Goal: Information Seeking & Learning: Find specific fact

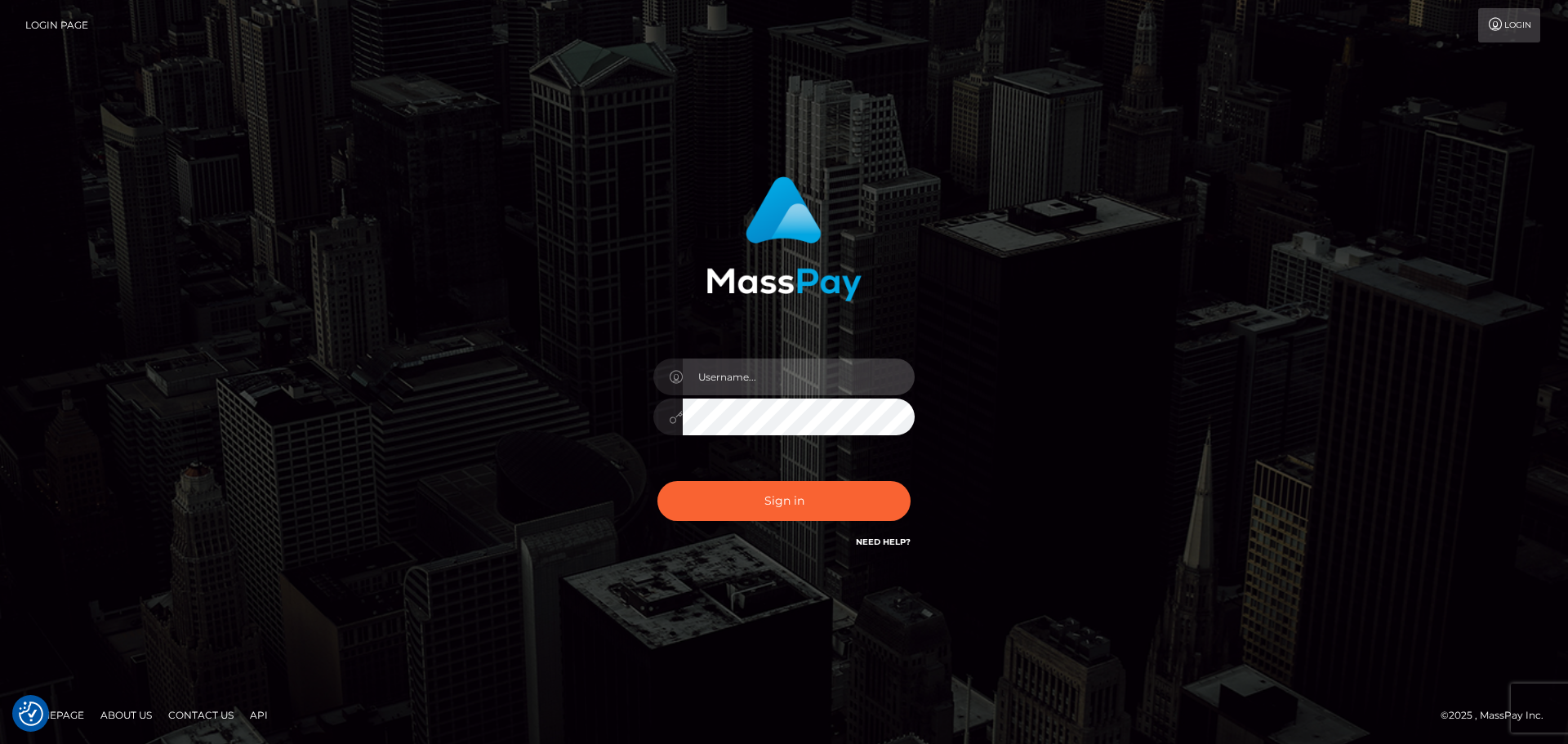
click at [802, 381] on input "text" at bounding box center [798, 377] width 232 height 37
type input "Seleen"
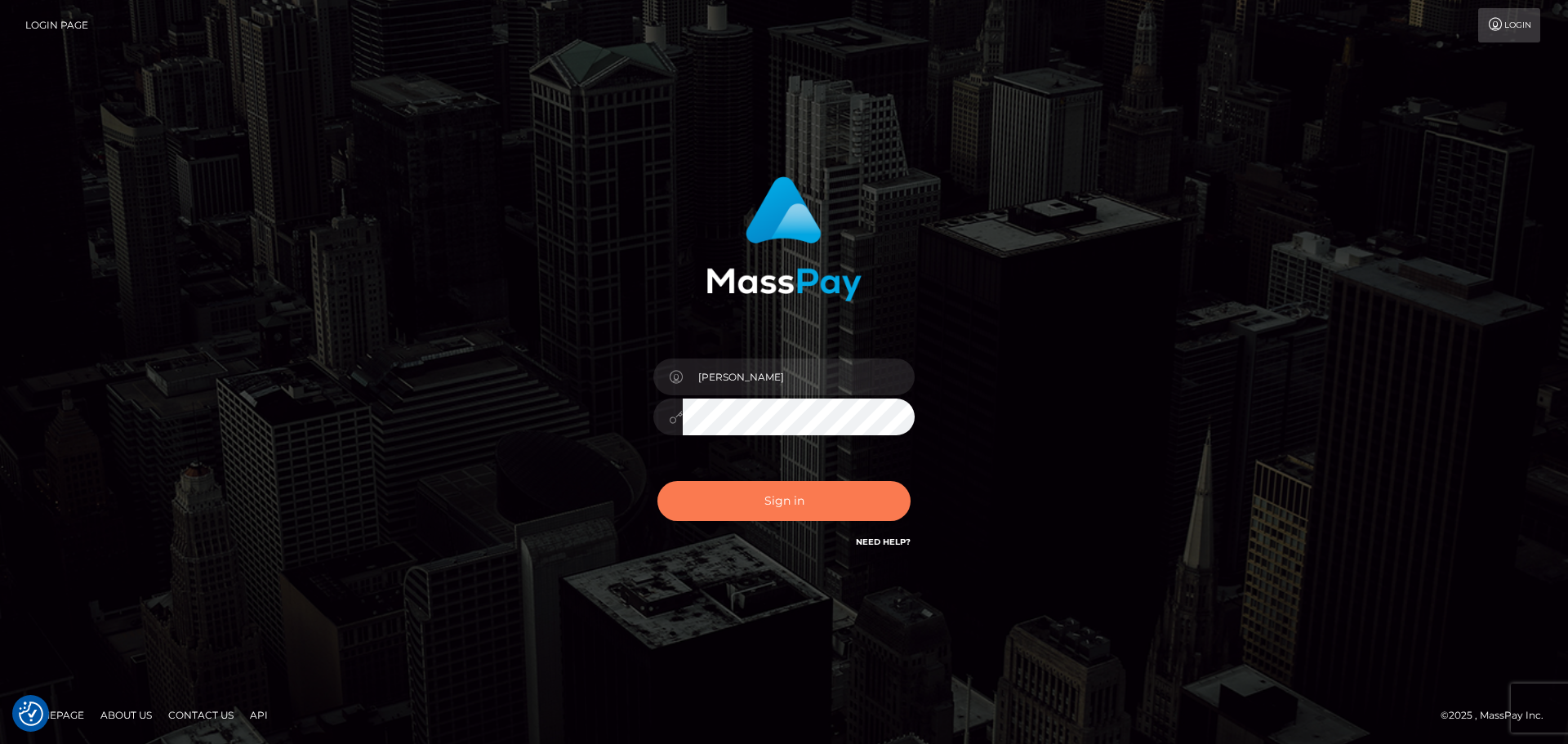
click at [788, 491] on button "Sign in" at bounding box center [784, 502] width 253 height 40
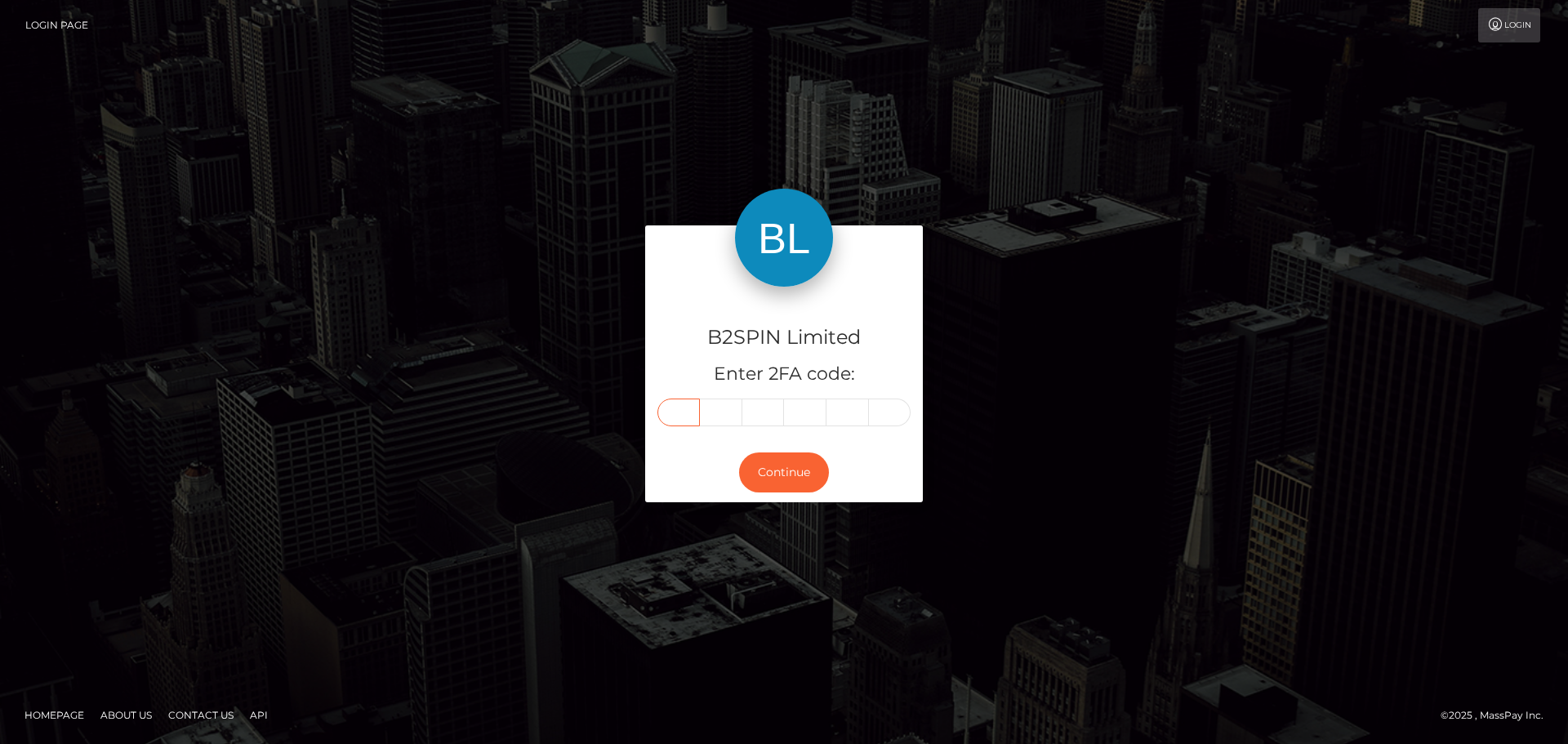
paste input "0"
type input "0"
type input "3"
type input "7"
type input "8"
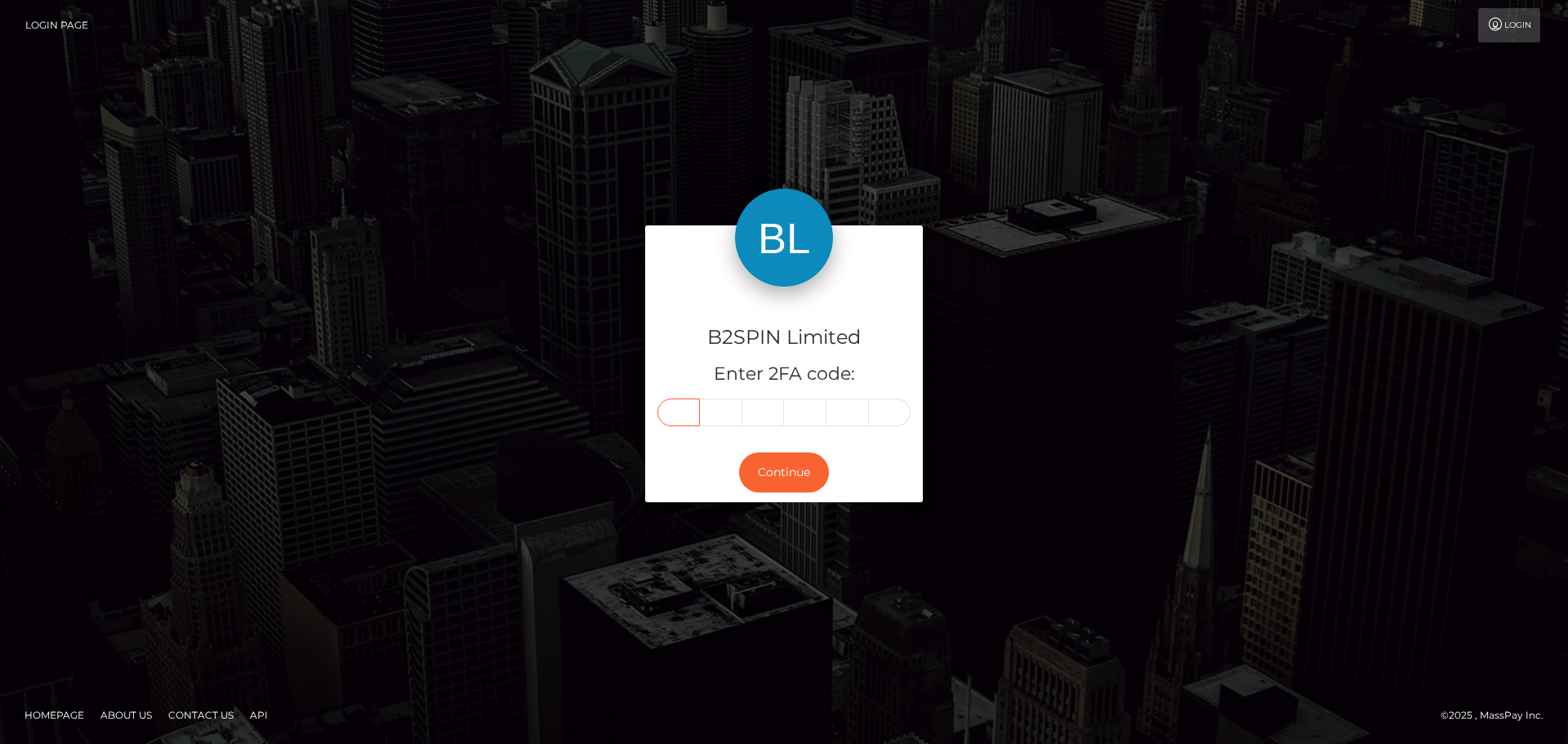
type input "4"
type input "8"
click at [794, 469] on button "Continue" at bounding box center [784, 473] width 90 height 40
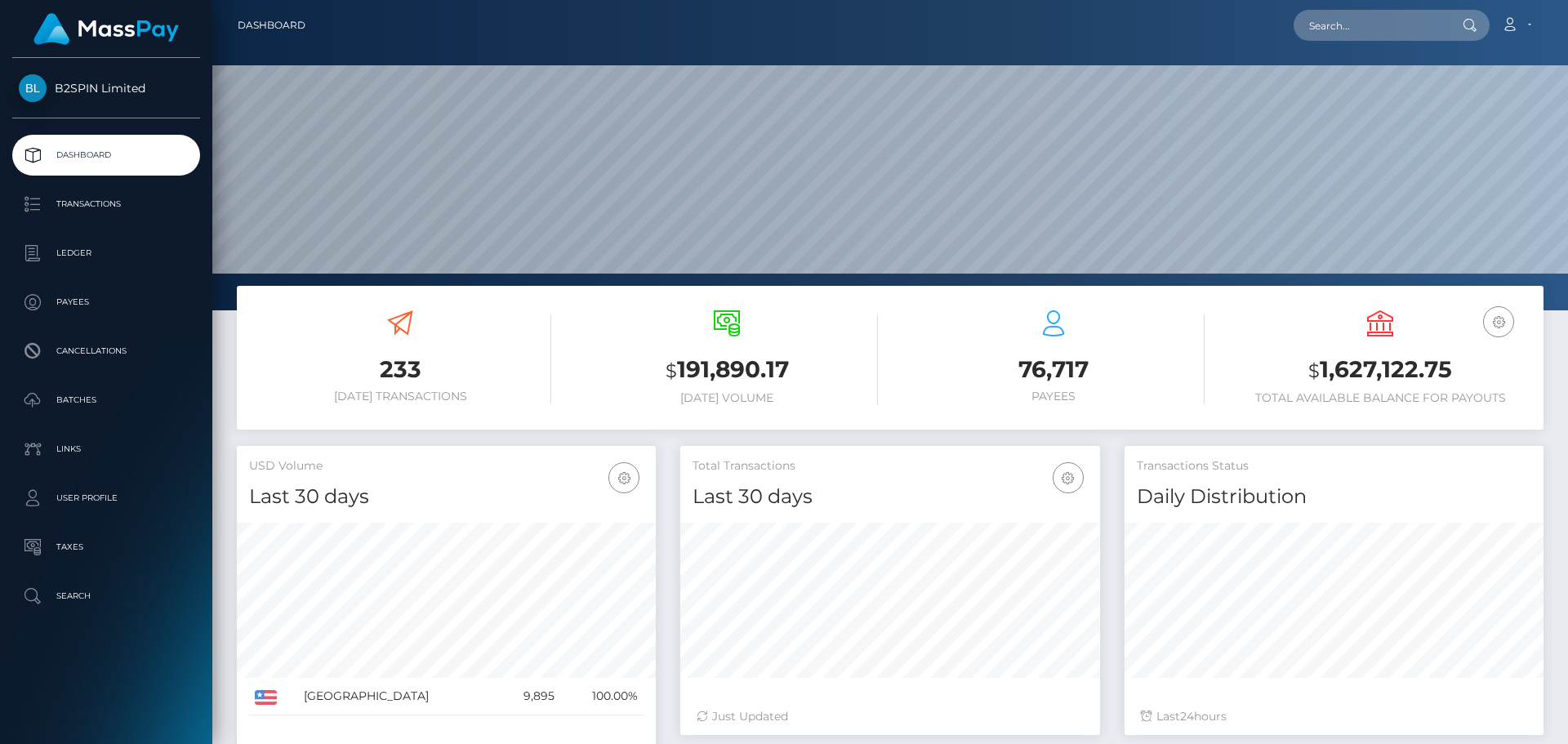
scroll to position [290, 420]
click at [1391, 22] on input "text" at bounding box center [1371, 25] width 154 height 31
paste input "3242634"
click at [1360, 25] on input "3242634" at bounding box center [1371, 25] width 154 height 31
paste input "57"
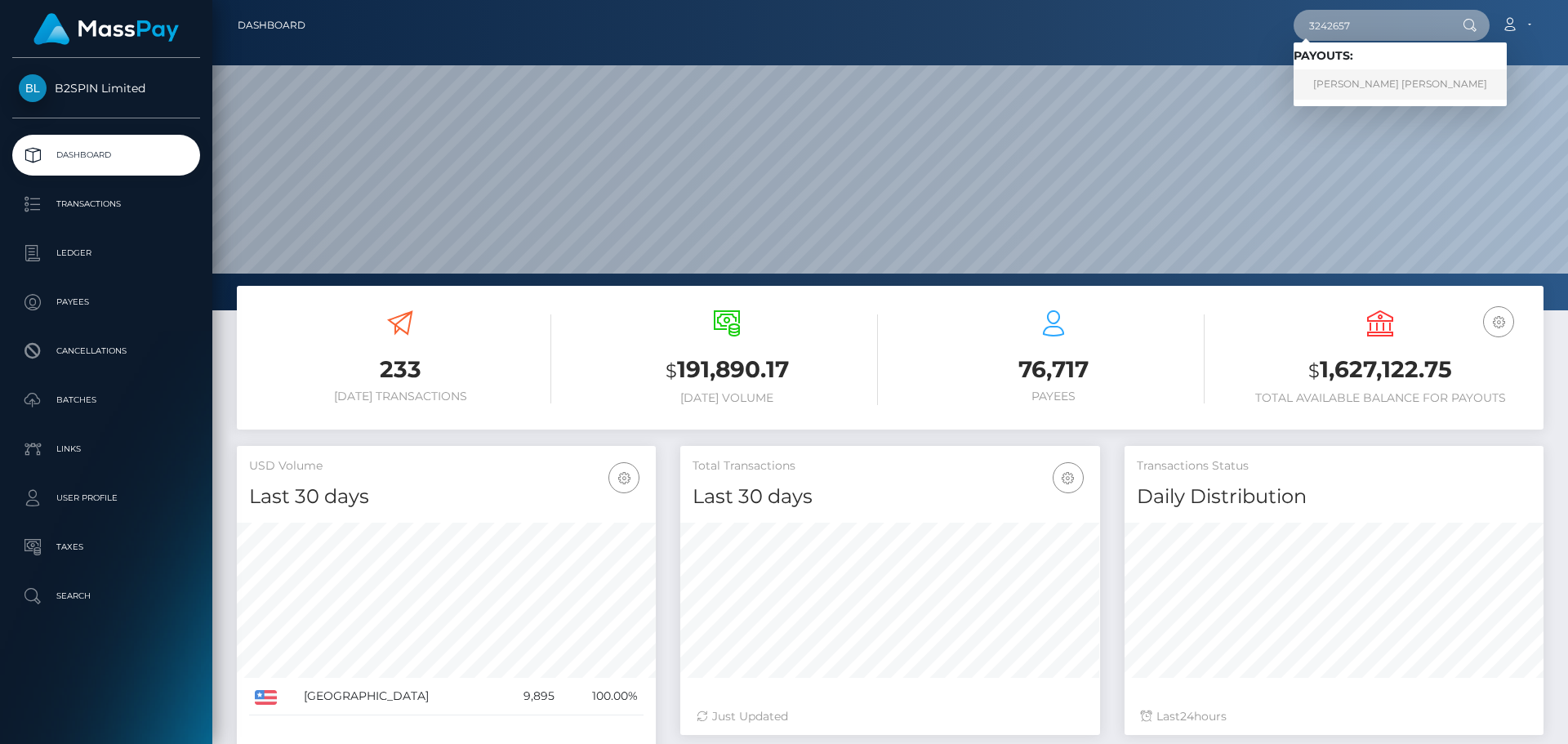
type input "3242657"
click at [1361, 84] on link "FELIPE JR SALDIVAR" at bounding box center [1401, 85] width 213 height 30
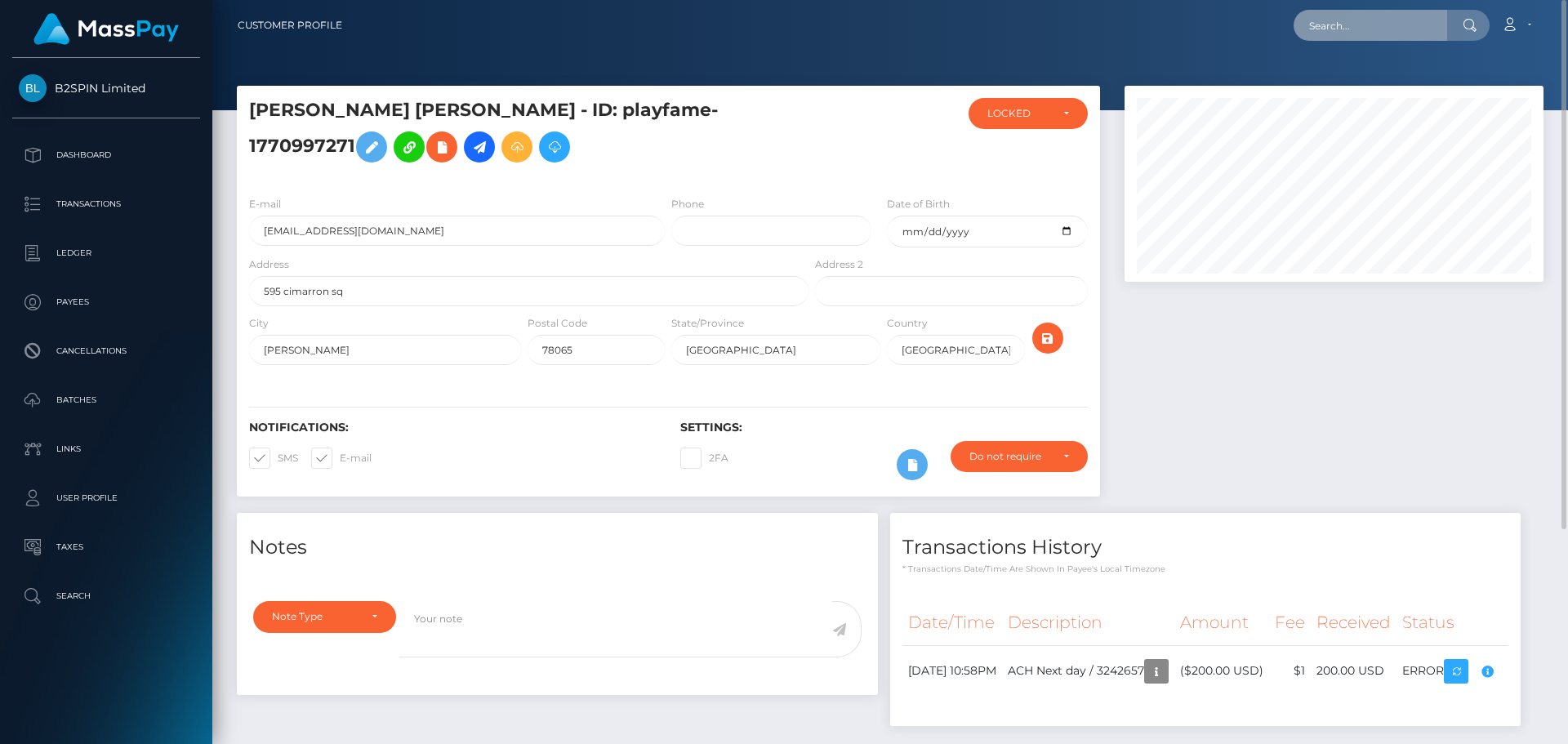
click at [1390, 21] on input "text" at bounding box center [1371, 25] width 154 height 31
paste input "1271808366"
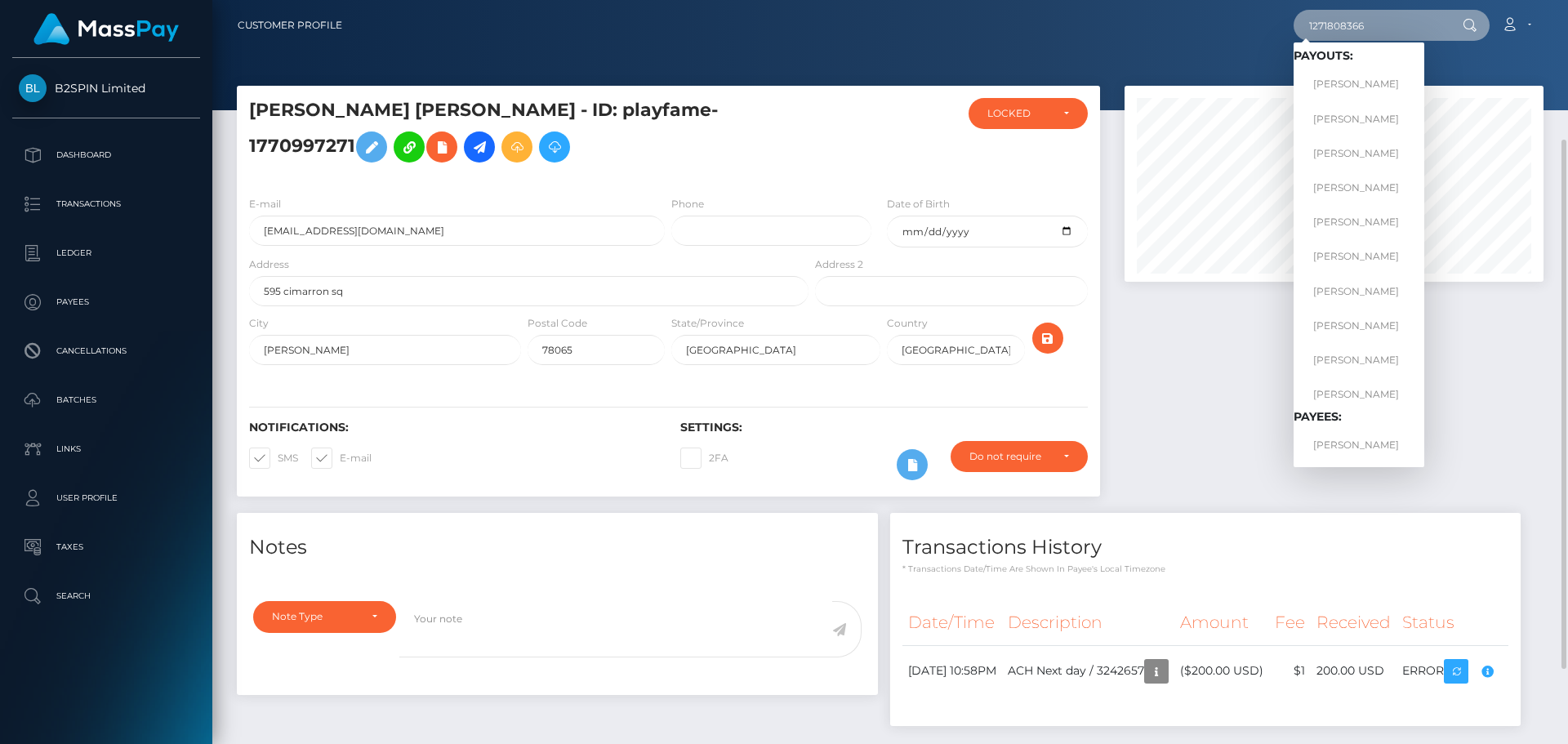
scroll to position [164, 0]
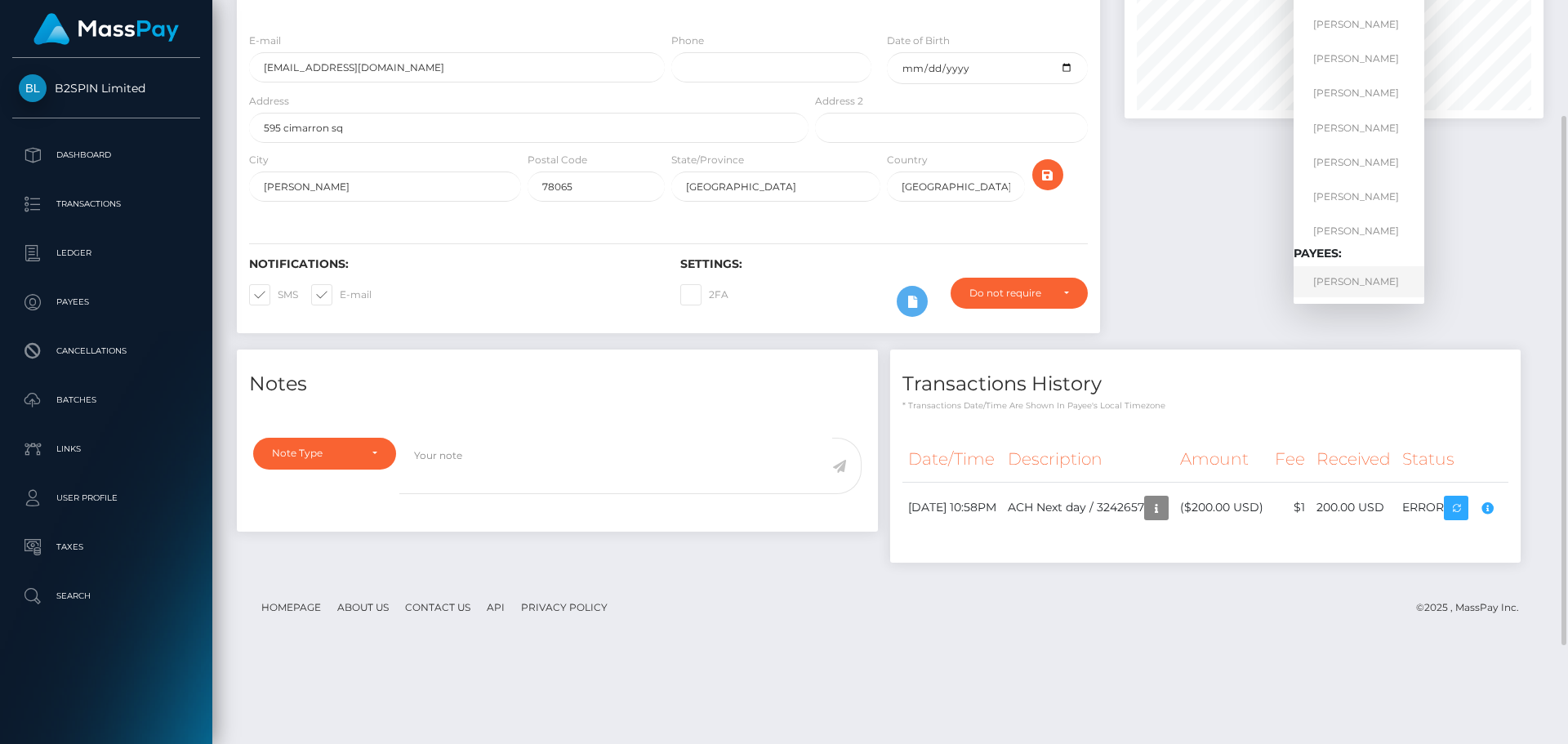
type input "1271808366"
click at [1368, 285] on link "LIZBETH CARBAJAL ABDULLAH" at bounding box center [1359, 281] width 131 height 30
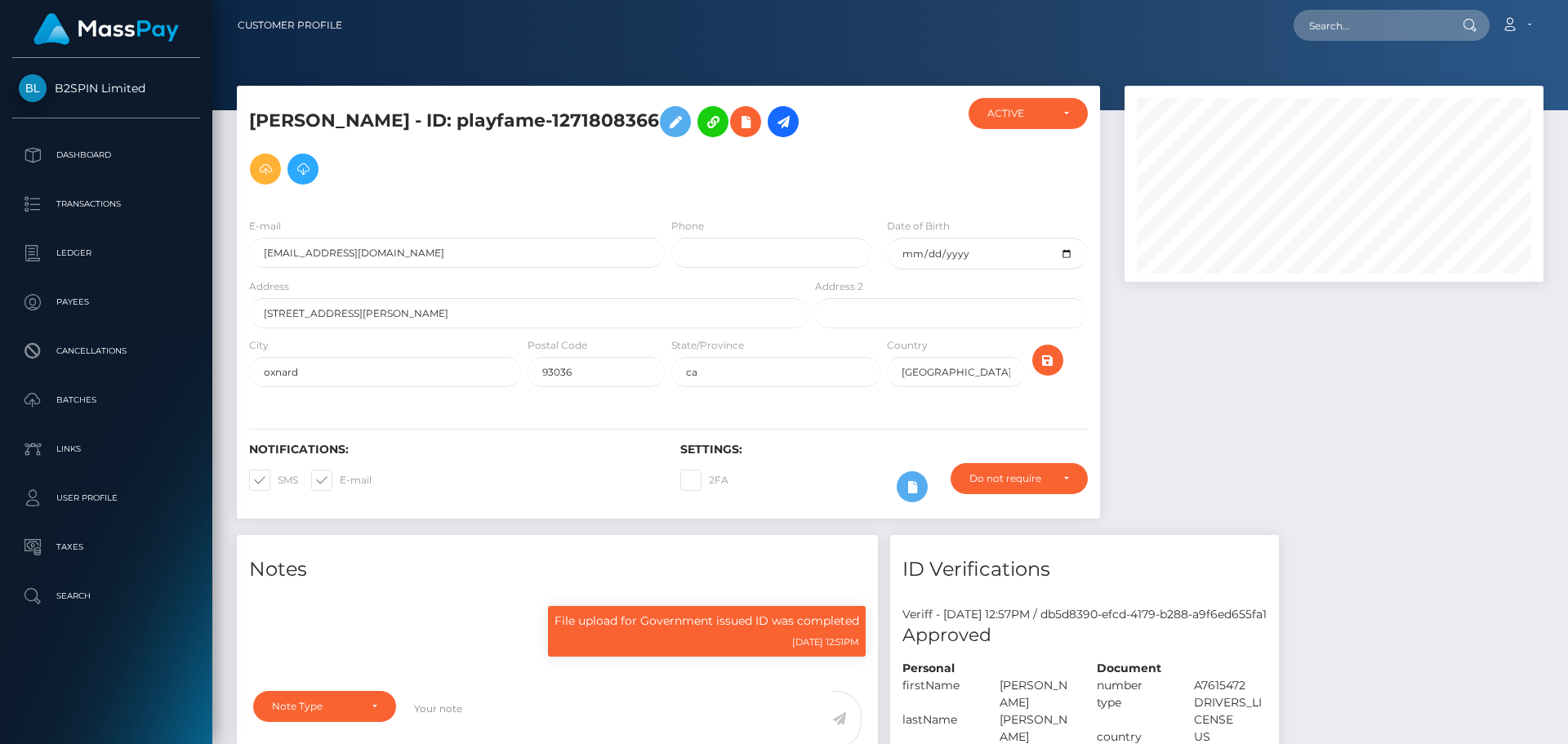
scroll to position [735, 0]
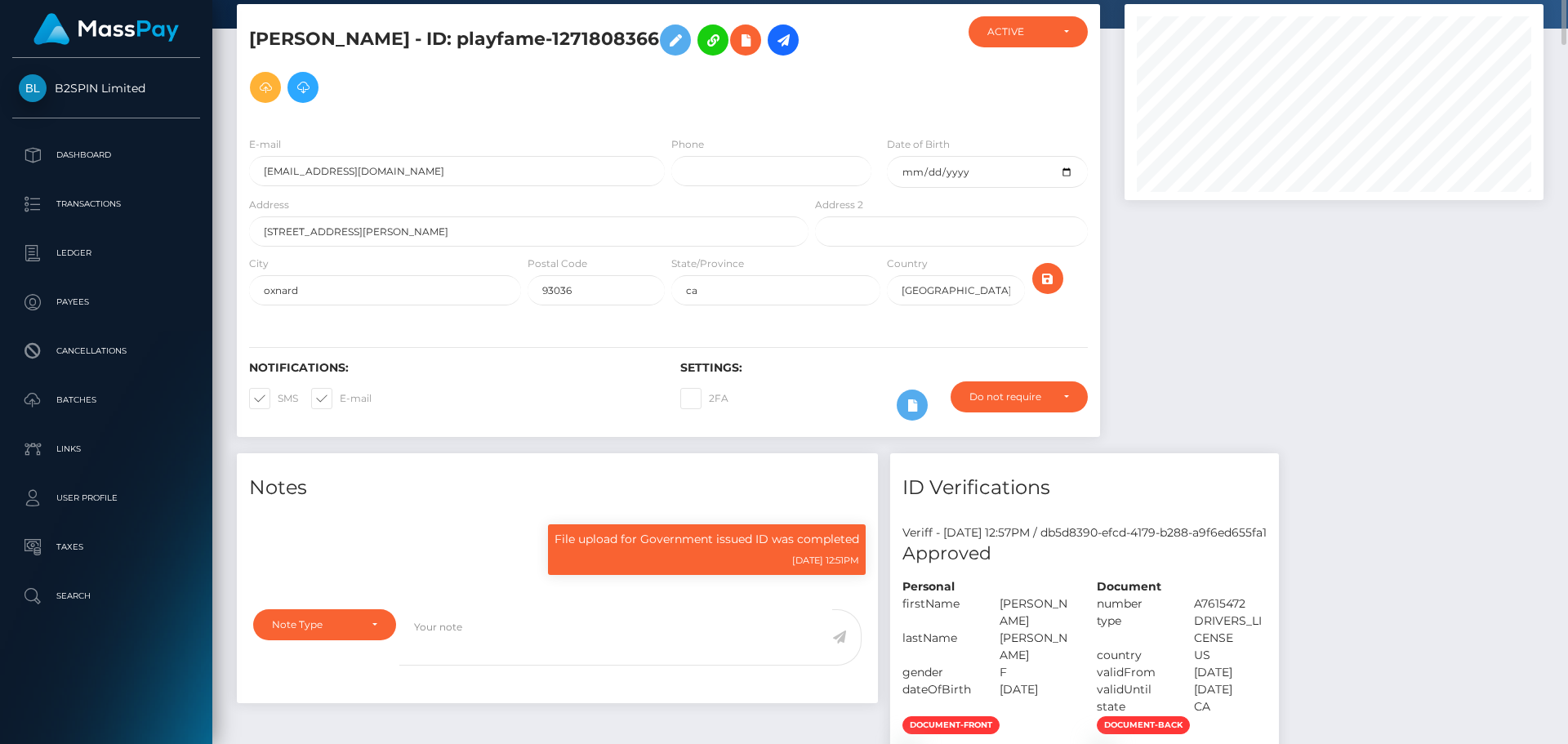
scroll to position [0, 0]
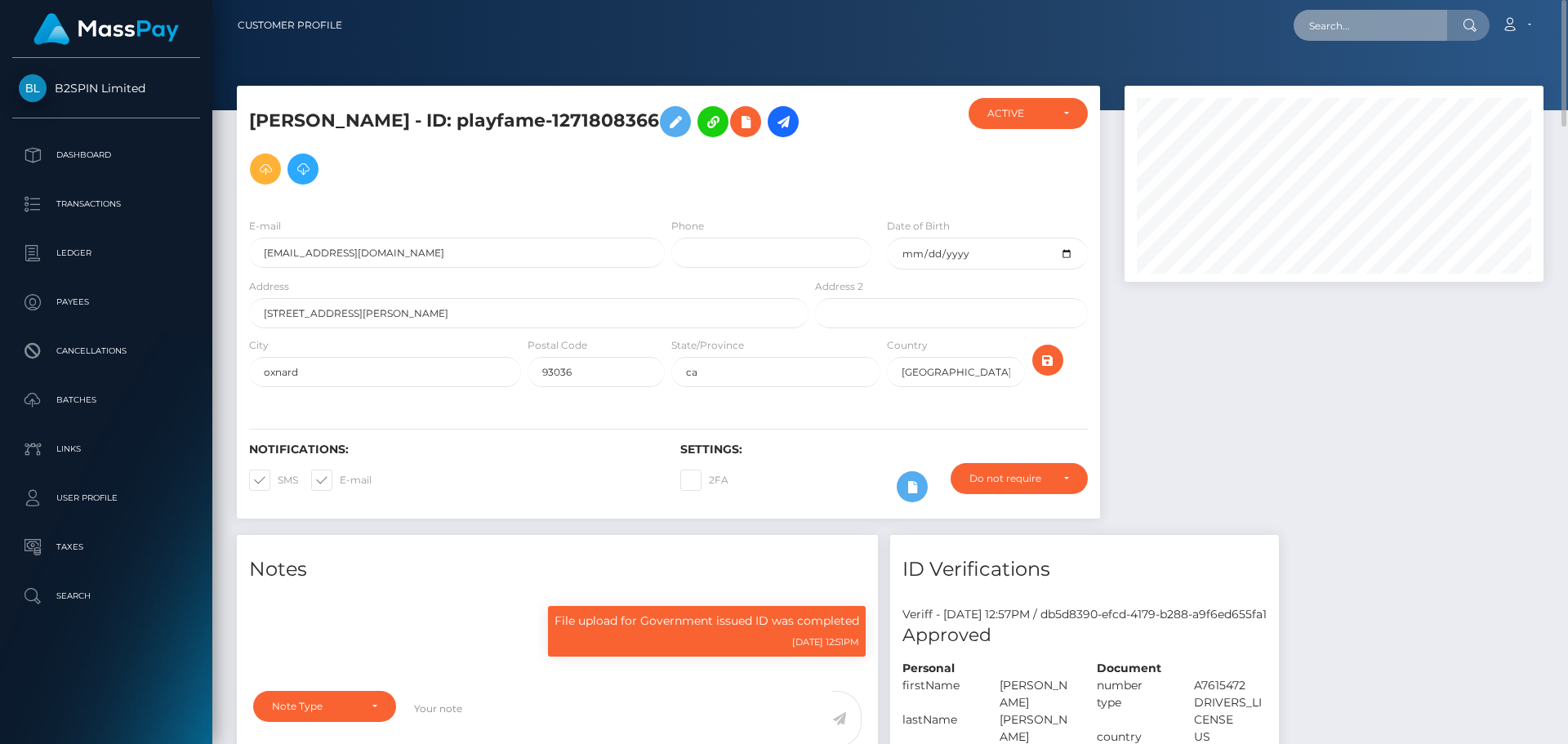
click at [1399, 31] on input "text" at bounding box center [1371, 25] width 154 height 31
paste input "3249090"
click at [1378, 31] on input "3249090" at bounding box center [1371, 25] width 154 height 31
paste input "1428510209"
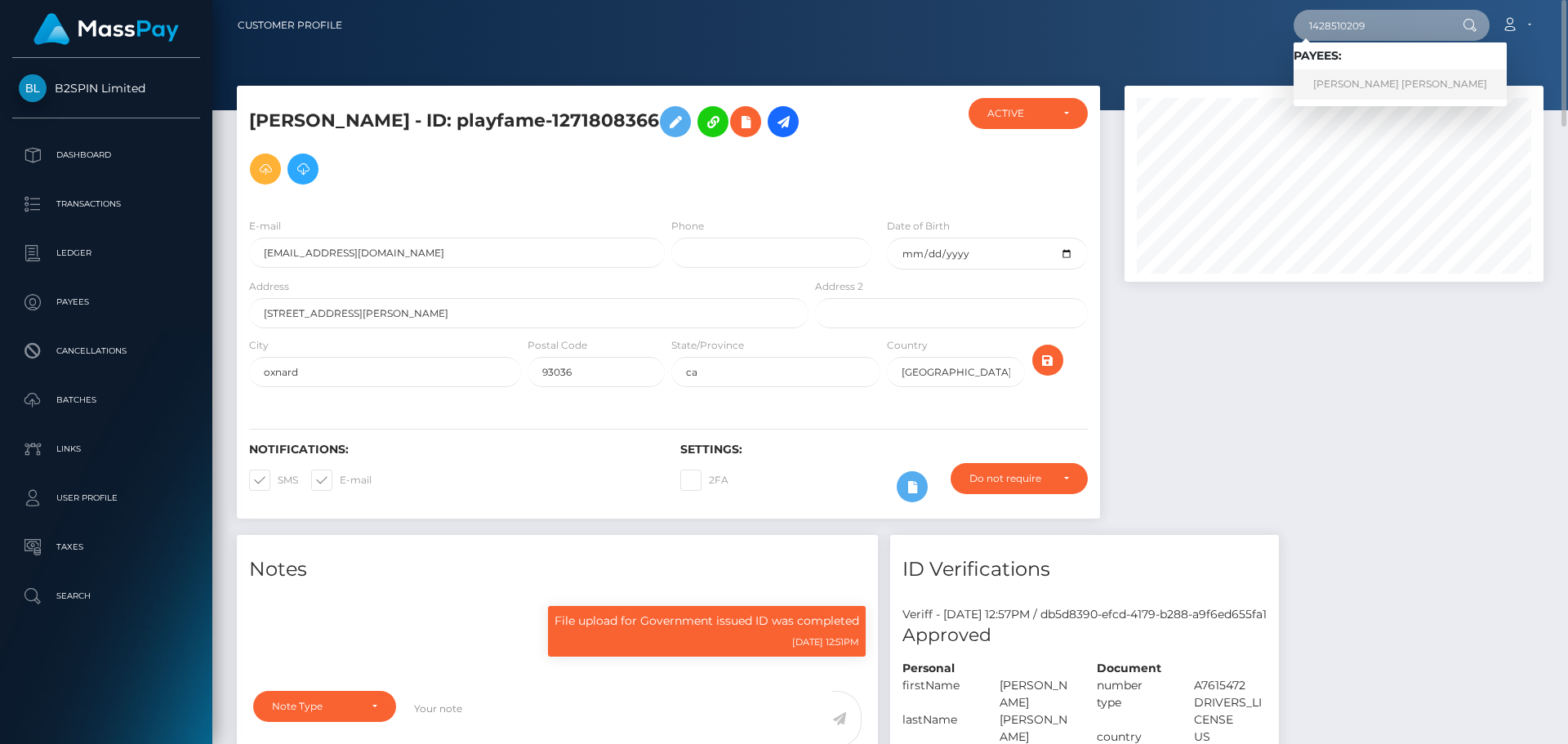
type input "1428510209"
click at [1359, 75] on link "MICHAEL SCOTT JOHNSON" at bounding box center [1401, 85] width 213 height 30
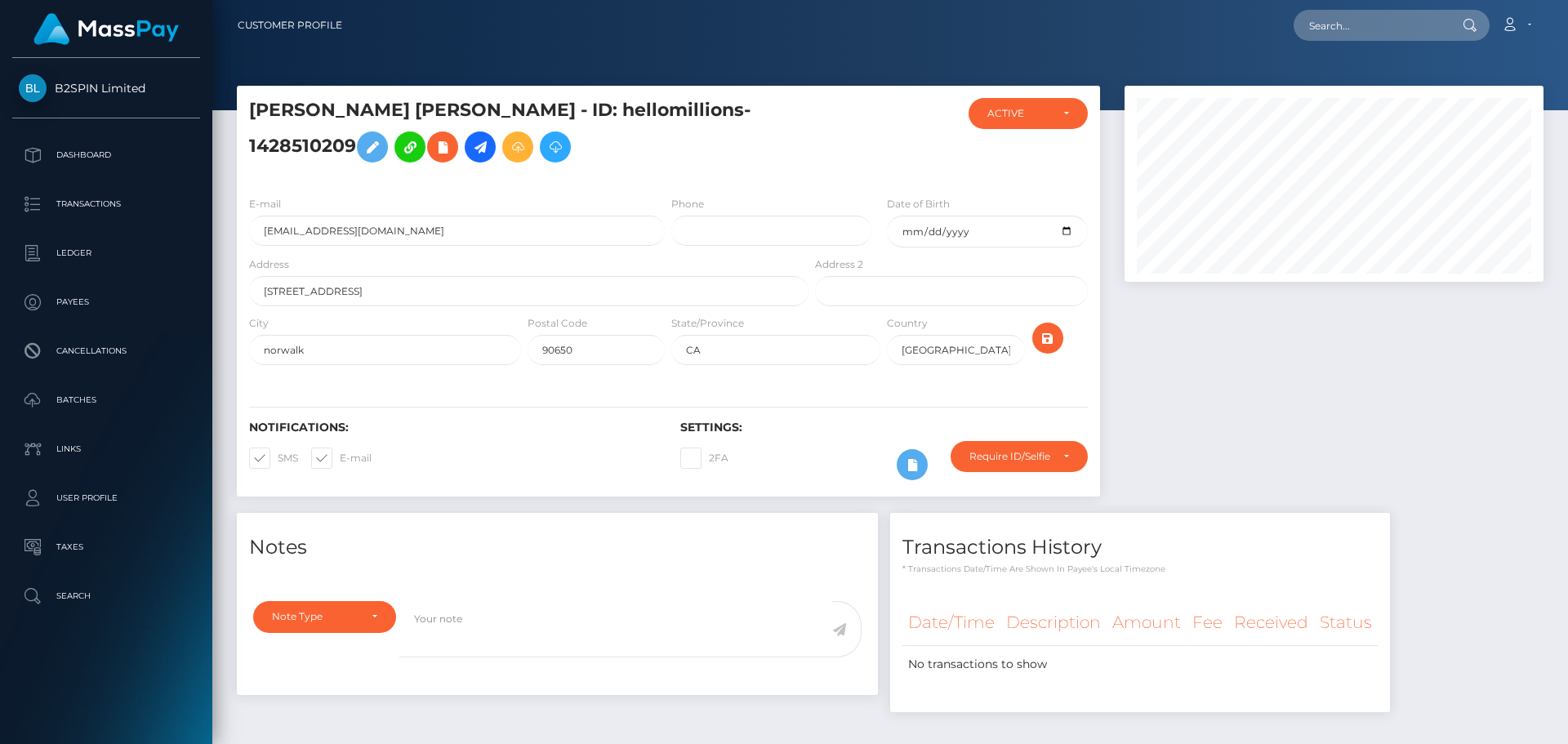
click at [1382, 444] on div at bounding box center [1334, 299] width 444 height 428
